Goal: Find specific page/section

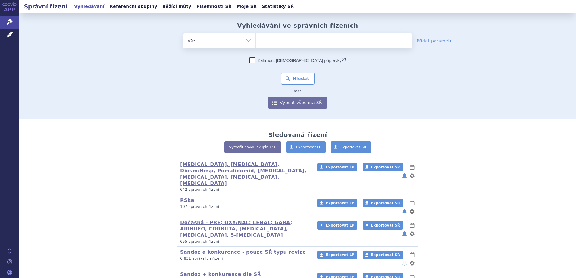
drag, startPoint x: 271, startPoint y: 40, endPoint x: 261, endPoint y: 33, distance: 11.6
click at [266, 37] on ul at bounding box center [334, 39] width 156 height 13
click at [256, 37] on select at bounding box center [256, 40] width 0 height 15
type input "po"
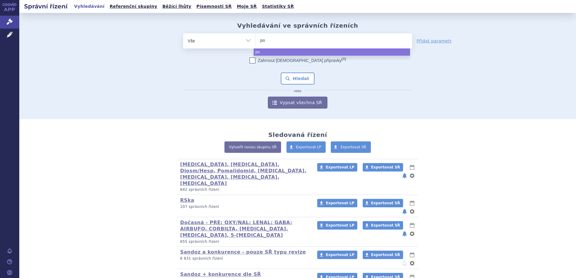
type input "pom"
type input "pomal"
type input "pomali"
type input "pomalid"
type input "pomalidom"
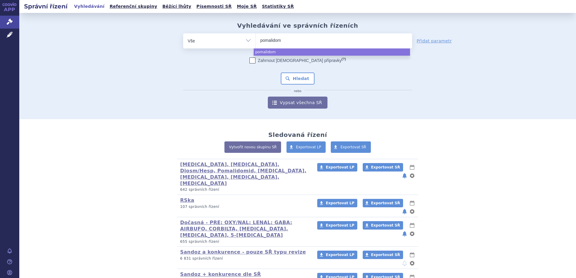
type input "pomalidomi"
type input "pomalidomid"
select select "pomalidomid"
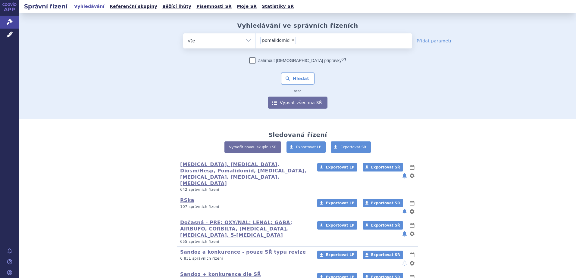
type input "pomalidomid"
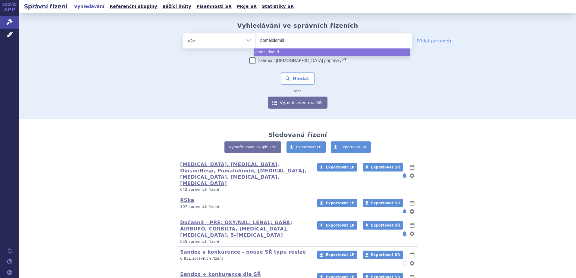
click at [289, 42] on input "pomalidomid" at bounding box center [279, 40] width 38 height 8
select select "pomalidomid"
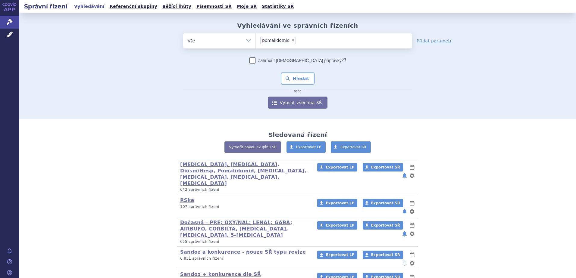
click at [291, 40] on span "×" at bounding box center [293, 40] width 4 height 4
click at [256, 40] on select "pomalidomid" at bounding box center [256, 40] width 0 height 15
select select
type input "[MEDICAL_DATA] SANDOZ"
select select "[MEDICAL_DATA] SANDOZ"
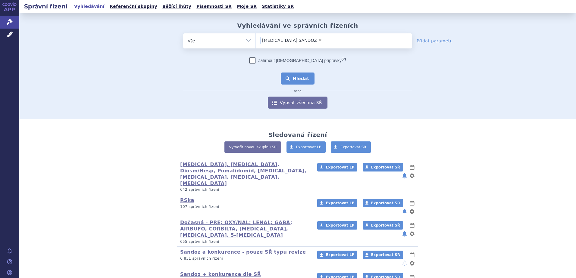
click at [292, 74] on button "Hledat" at bounding box center [298, 79] width 34 height 12
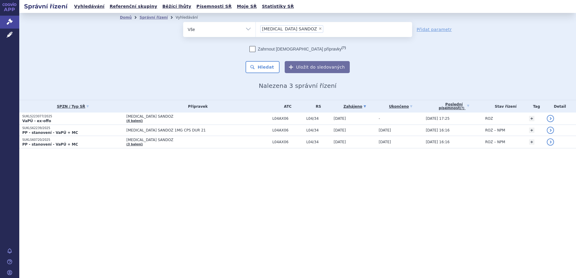
click at [552, 199] on div "Správní řízení Vyhledávání Referenční skupiny Běžící lhůty Písemnosti SŘ Moje S…" at bounding box center [297, 139] width 557 height 278
